Goal: Transaction & Acquisition: Obtain resource

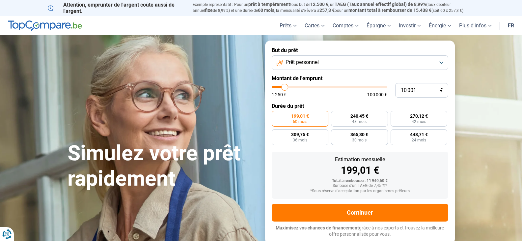
type input "9 000"
type input "9000"
type input "9 500"
type input "9500"
type input "10 250"
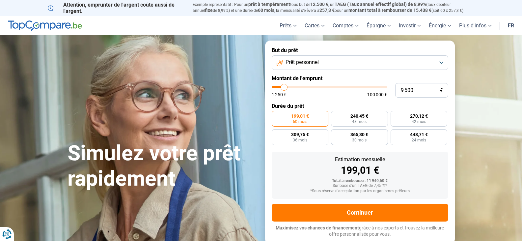
type input "10250"
type input "10 500"
type input "10500"
type input "11 750"
type input "11750"
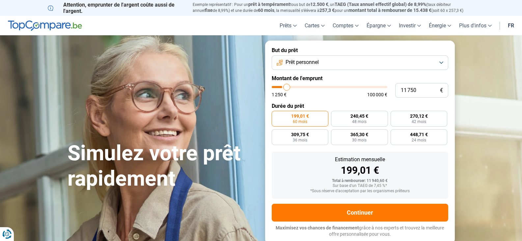
type input "12 000"
type input "12000"
type input "12 500"
type input "12500"
type input "12 750"
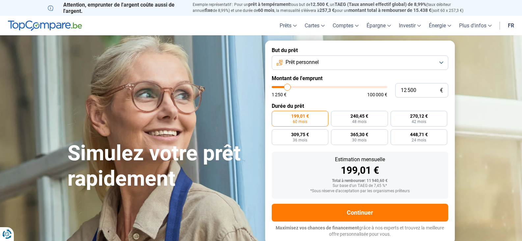
type input "12750"
type input "13 000"
type input "13000"
type input "13 250"
type input "13250"
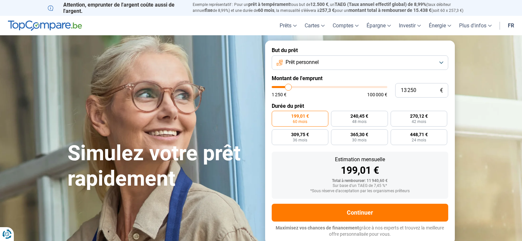
type input "13 500"
type input "13500"
type input "14 250"
type input "14250"
type input "14 750"
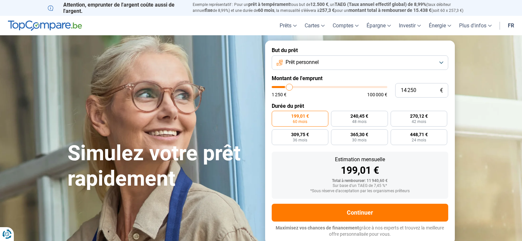
type input "14750"
type input "15 750"
type input "15750"
type input "17 250"
type input "17250"
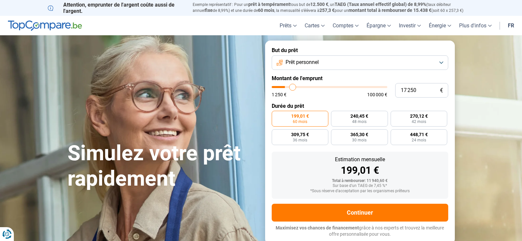
type input "18 000"
type input "18000"
type input "20 000"
type input "20000"
type input "21 750"
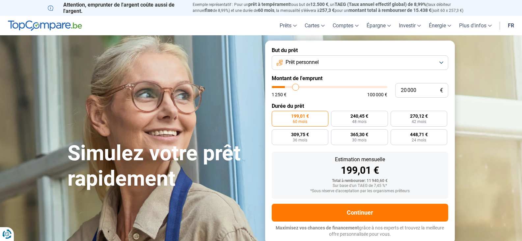
type input "21750"
type input "23 000"
type input "23000"
type input "24 750"
type input "24750"
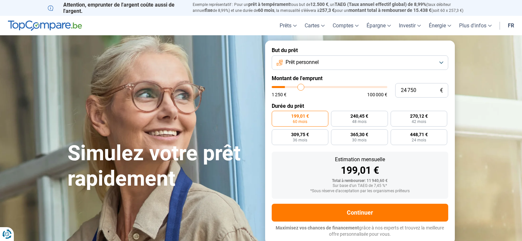
type input "27 250"
type input "27250"
type input "31 750"
type input "31750"
type input "34 250"
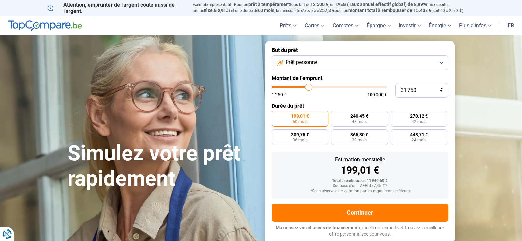
type input "34250"
type input "37 750"
type input "37750"
type input "40 750"
type input "40750"
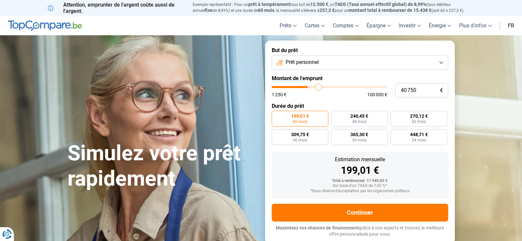
type input "44 250"
type input "44250"
type input "46 750"
type input "46750"
type input "47 500"
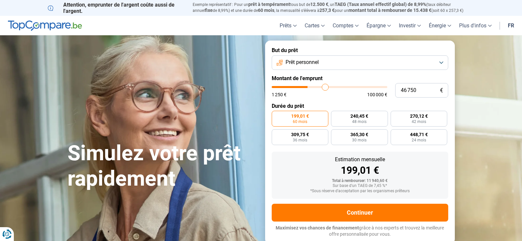
type input "47500"
type input "48 500"
type input "48500"
type input "48 250"
type input "48250"
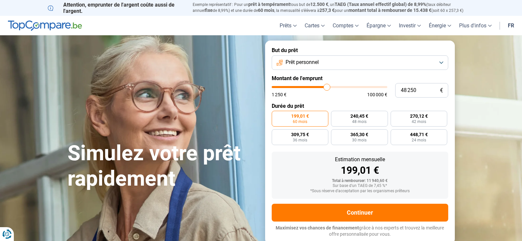
type input "48 000"
type input "48000"
type input "47 250"
type input "47250"
type input "46 500"
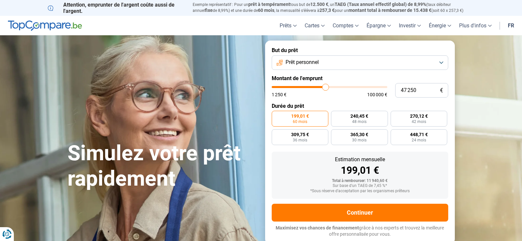
type input "46500"
type input "45 750"
type input "45750"
type input "45 000"
type input "45000"
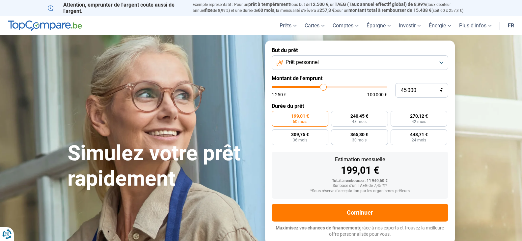
type input "44 500"
type input "44500"
type input "43 750"
type input "43750"
type input "42 250"
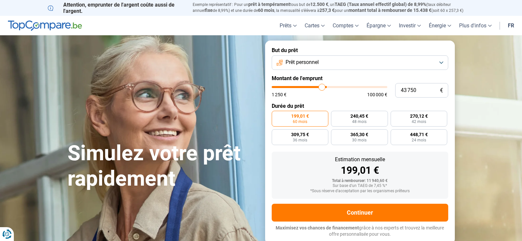
type input "42250"
type input "41 000"
type input "41000"
type input "39 250"
type input "39250"
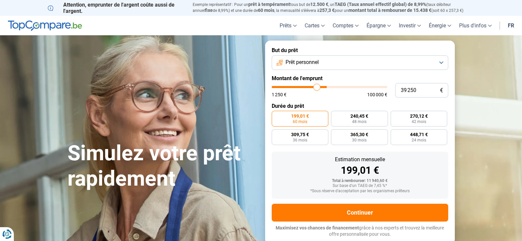
type input "37 000"
type input "37000"
type input "34 250"
type input "34250"
type input "32 750"
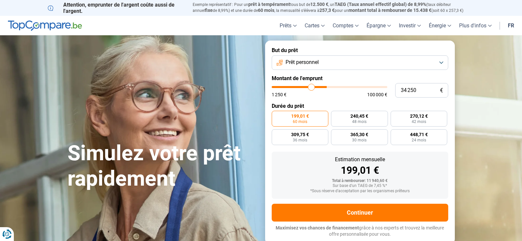
type input "32750"
type input "30 750"
type input "30750"
type input "29 250"
type input "29250"
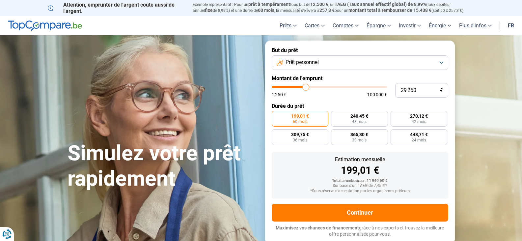
type input "28 750"
type input "28750"
type input "27 750"
type input "27750"
type input "27 250"
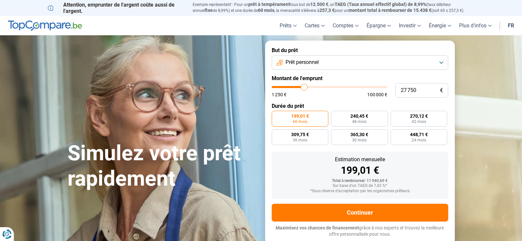
type input "27250"
type input "26 250"
type input "26250"
type input "25 750"
type input "25750"
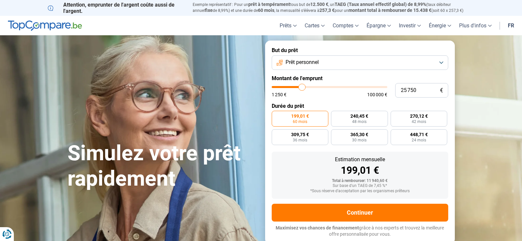
type input "24 500"
type input "24500"
type input "23 500"
type input "23500"
type input "22 750"
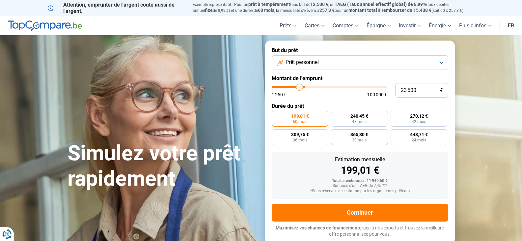
type input "22750"
type input "21 250"
type input "21250"
type input "20 500"
type input "20500"
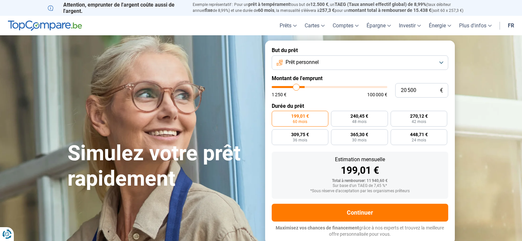
type input "20 250"
type input "20250"
type input "20 000"
type input "20000"
type input "19 750"
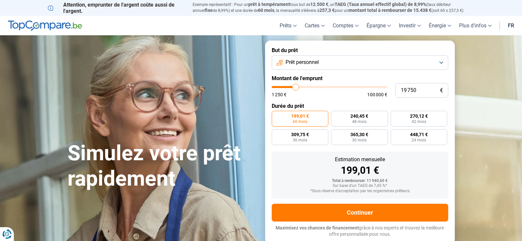
type input "19750"
type input "18 750"
type input "18750"
type input "17 250"
type input "17250"
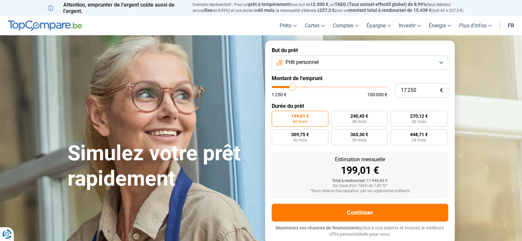
type input "15 750"
type input "15750"
type input "14 000"
type input "14000"
type input "12 500"
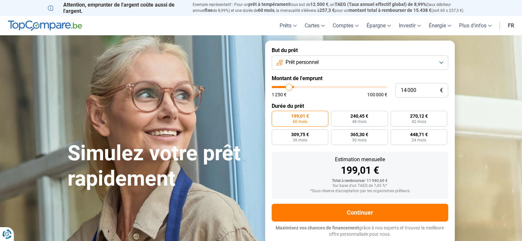
type input "12500"
type input "10 500"
type input "10500"
type input "10 250"
type input "10250"
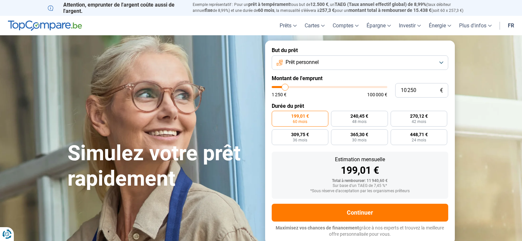
type input "10 000"
type input "10000"
type input "9 750"
type input "9750"
type input "9 500"
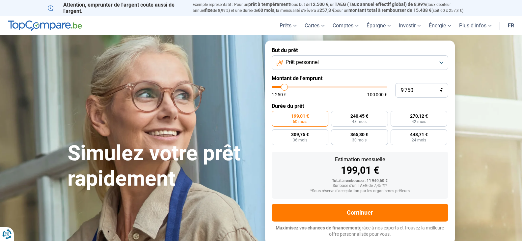
type input "9500"
type input "9 000"
type input "9000"
type input "8 750"
type input "8750"
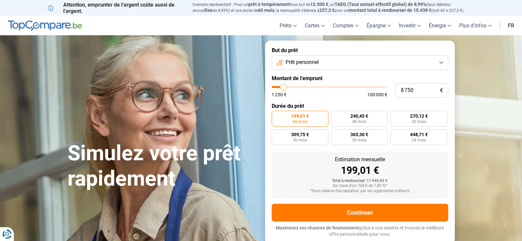
type input "8 500"
type input "8500"
type input "8 250"
type input "8250"
type input "8 000"
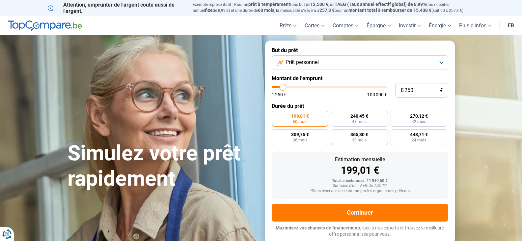
type input "8000"
type input "7 500"
type input "7500"
type input "7 250"
type input "7250"
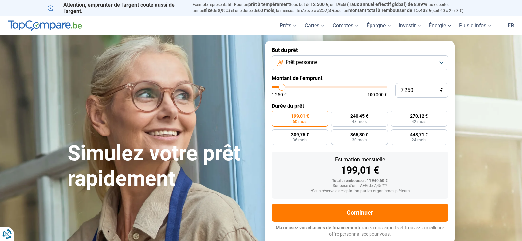
type input "6 750"
type input "6750"
type input "6 500"
type input "6500"
type input "5 750"
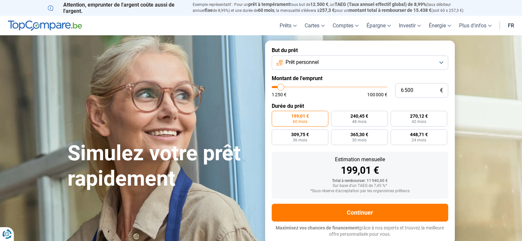
type input "5750"
type input "5 500"
type input "5500"
type input "5 250"
type input "5250"
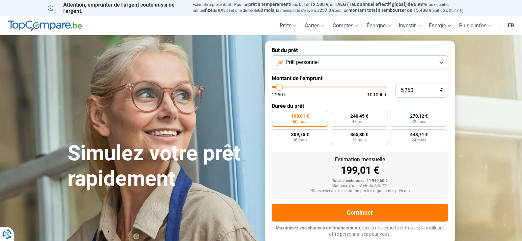
type input "5 000"
drag, startPoint x: 283, startPoint y: 87, endPoint x: 279, endPoint y: 89, distance: 4.7
type input "5000"
click at [279, 88] on input "range" at bounding box center [328, 87] width 115 height 2
radio input "true"
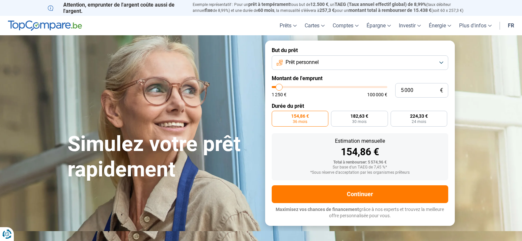
click at [325, 61] on button "Prêt personnel" at bounding box center [359, 62] width 176 height 14
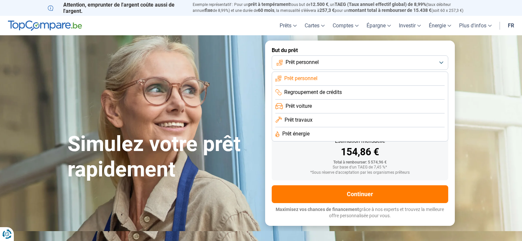
click at [325, 61] on button "Prêt personnel" at bounding box center [359, 62] width 176 height 14
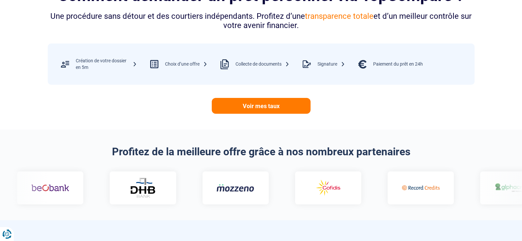
scroll to position [296, 0]
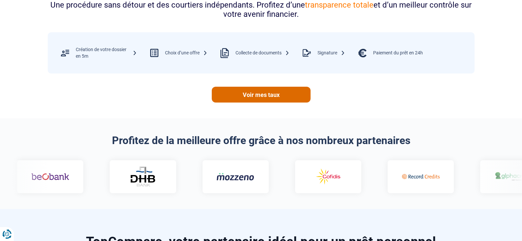
click at [262, 95] on link "Voir mes taux" at bounding box center [261, 95] width 99 height 16
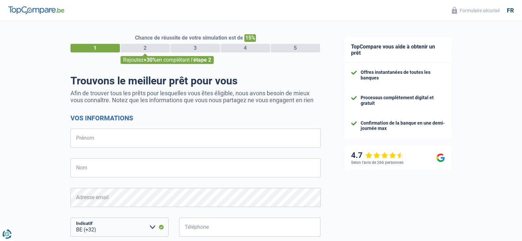
select select "32"
